Goal: Task Accomplishment & Management: Manage account settings

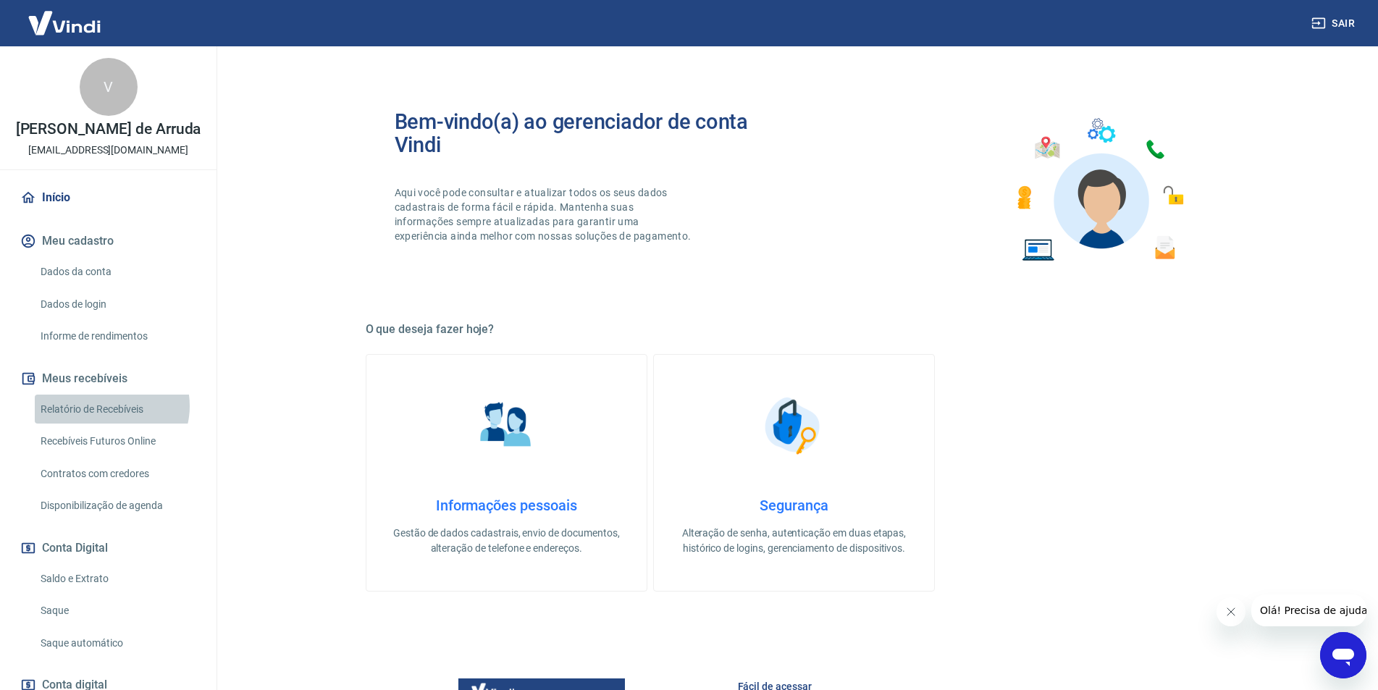
click at [110, 421] on link "Relatório de Recebíveis" at bounding box center [117, 410] width 164 height 30
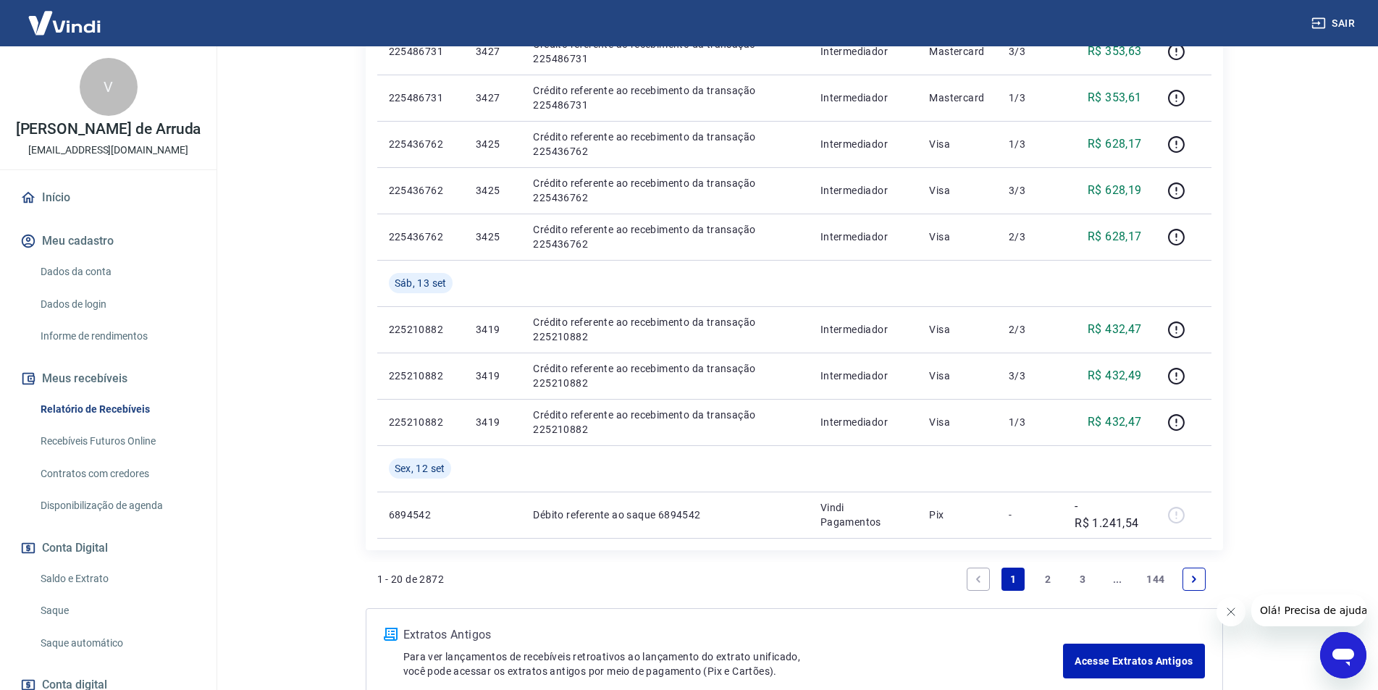
scroll to position [869, 0]
